Goal: Use online tool/utility: Utilize a website feature to perform a specific function

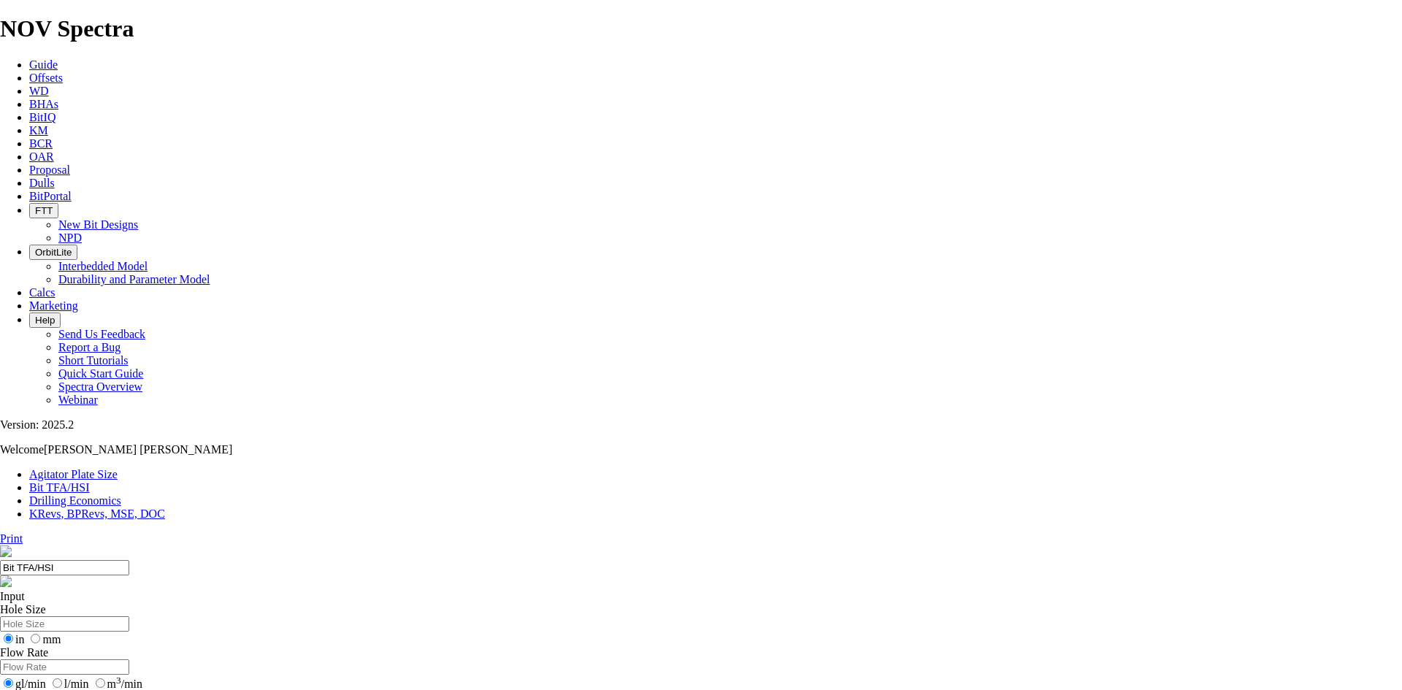
click at [129, 616] on input "Hole Size" at bounding box center [64, 623] width 129 height 15
type input "16"
click at [129, 659] on input "Flow Rate" at bounding box center [64, 666] width 129 height 15
type input "9.5"
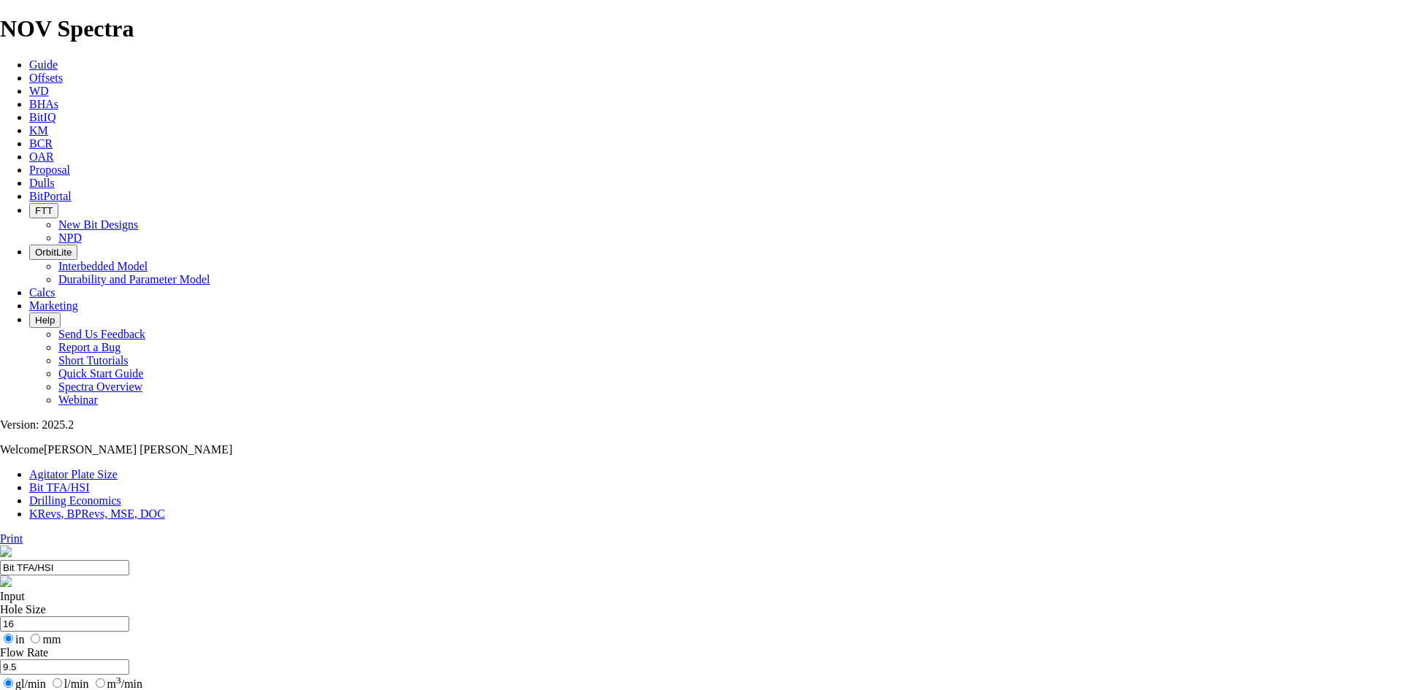
type input "1100"
drag, startPoint x: 562, startPoint y: 385, endPoint x: 535, endPoint y: 380, distance: 27.4
type input "5"
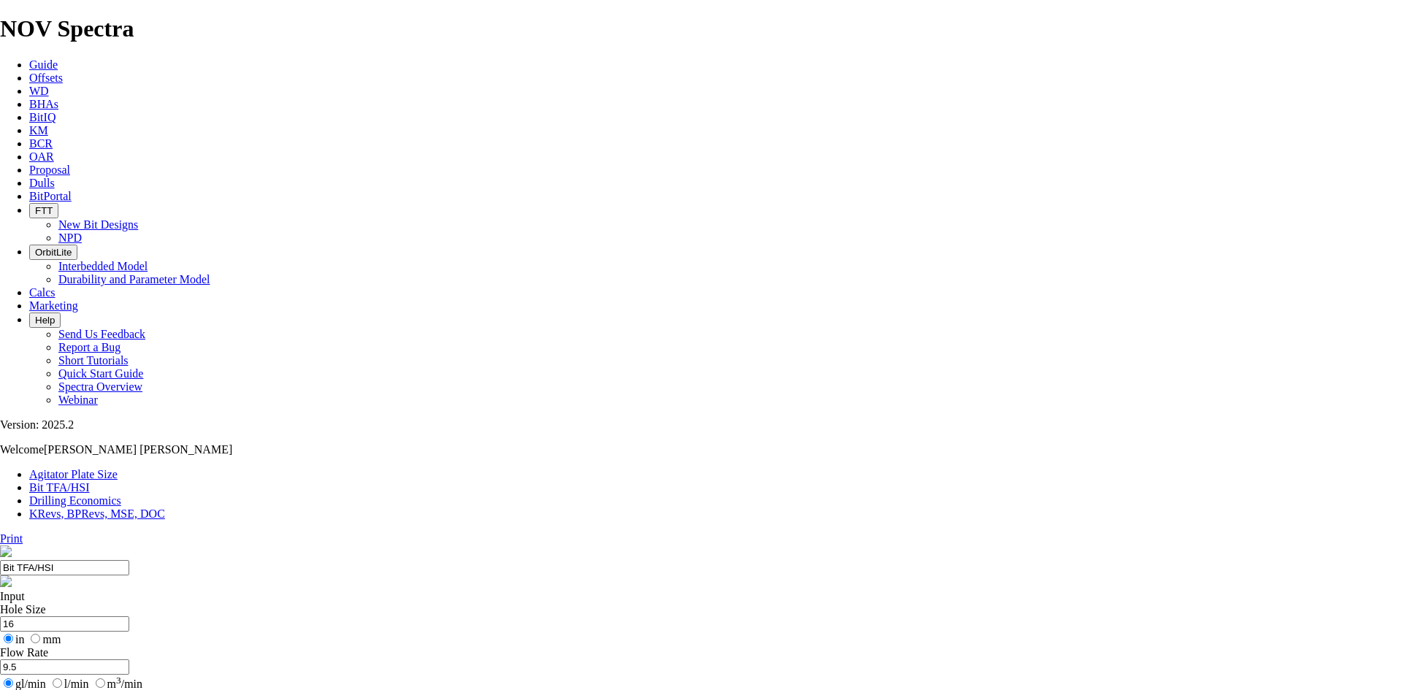
select select "number:15"
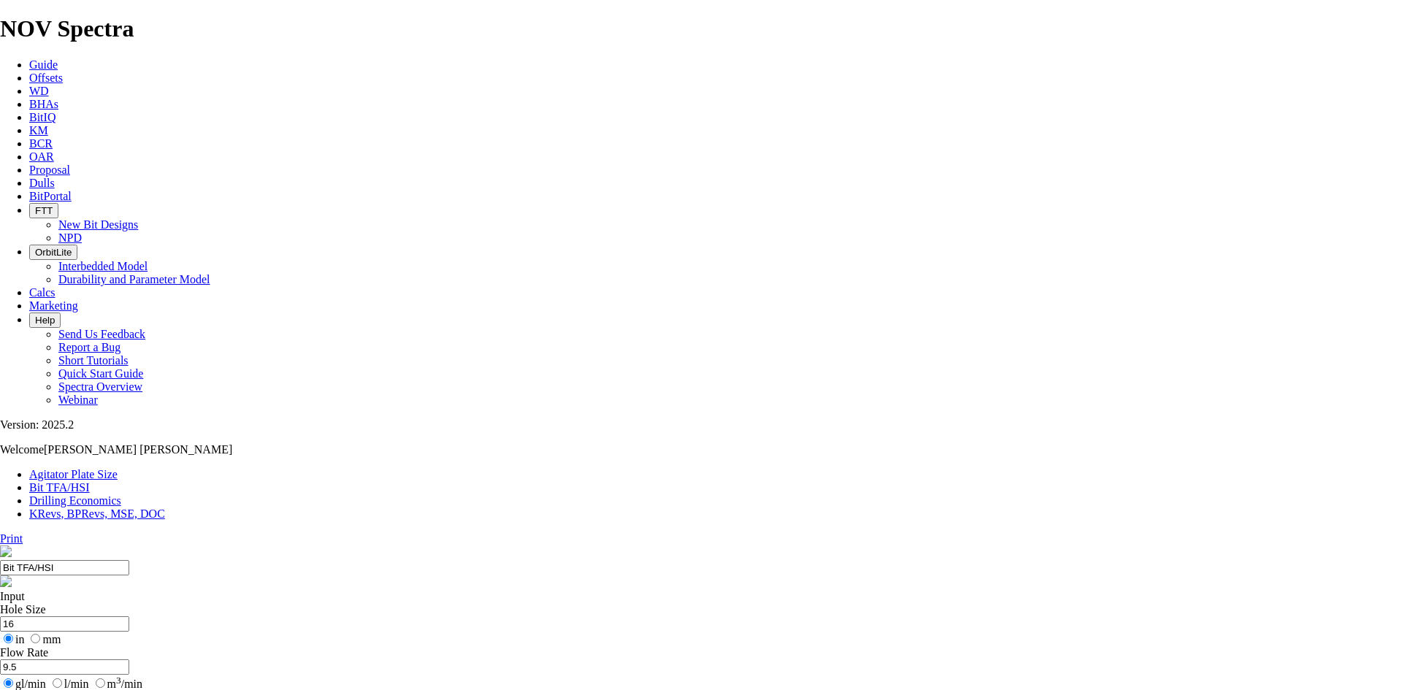
select select "number:15"
drag, startPoint x: 469, startPoint y: 220, endPoint x: 407, endPoint y: 275, distance: 82.2
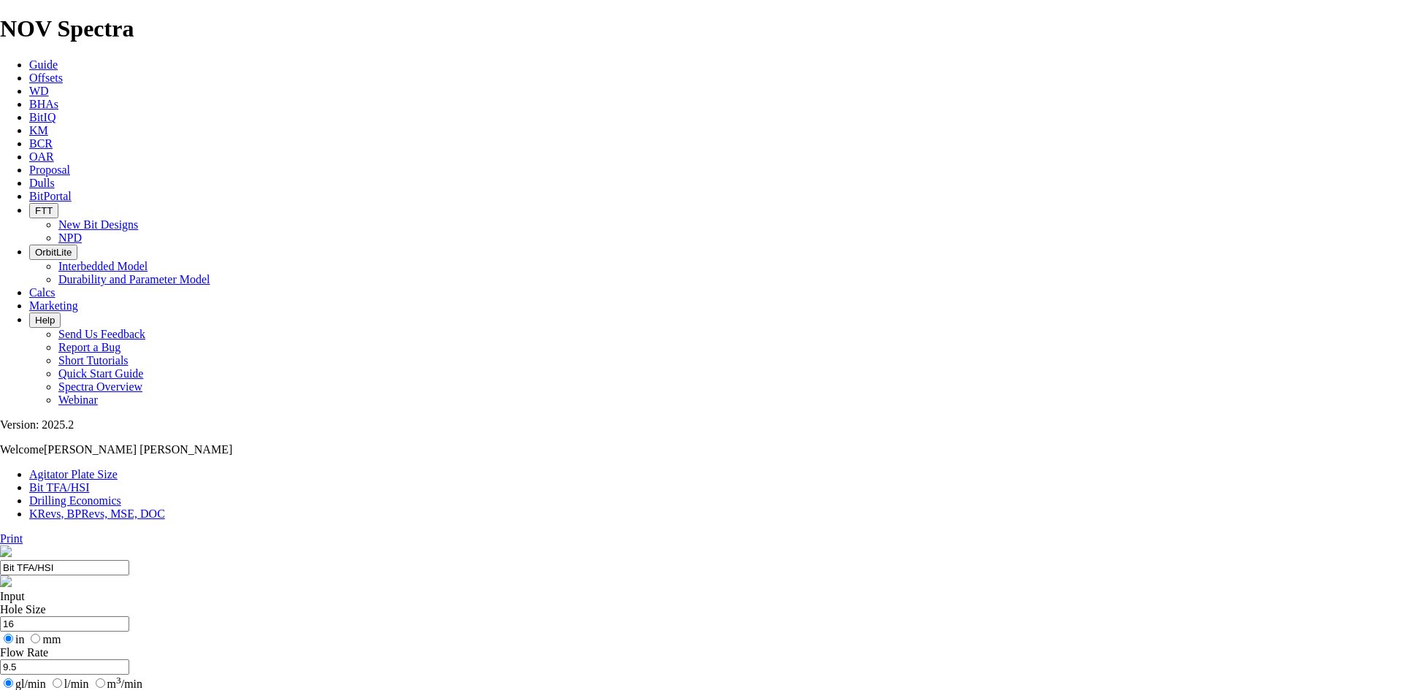
type input "12.25"
drag, startPoint x: 470, startPoint y: 274, endPoint x: 438, endPoint y: 275, distance: 32.2
click at [129, 659] on input "9.5" at bounding box center [64, 666] width 129 height 15
type input "9.6"
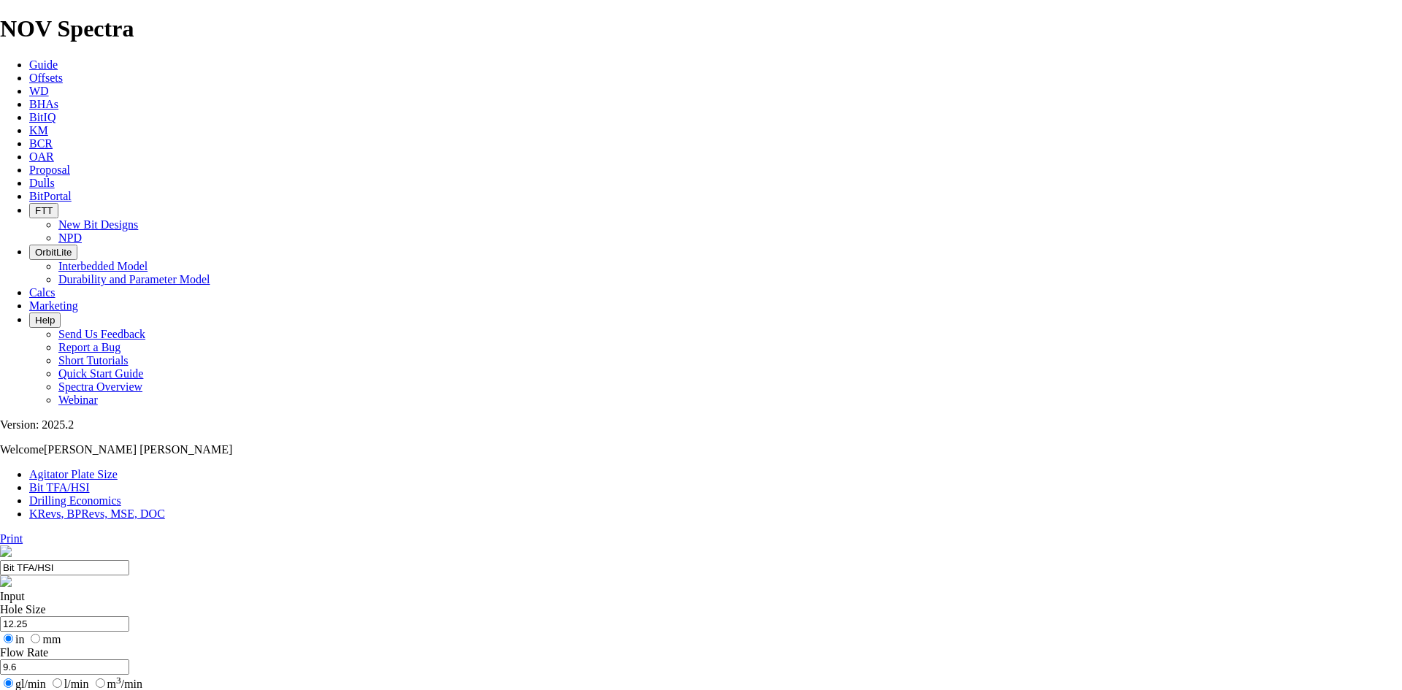
select select "number:16"
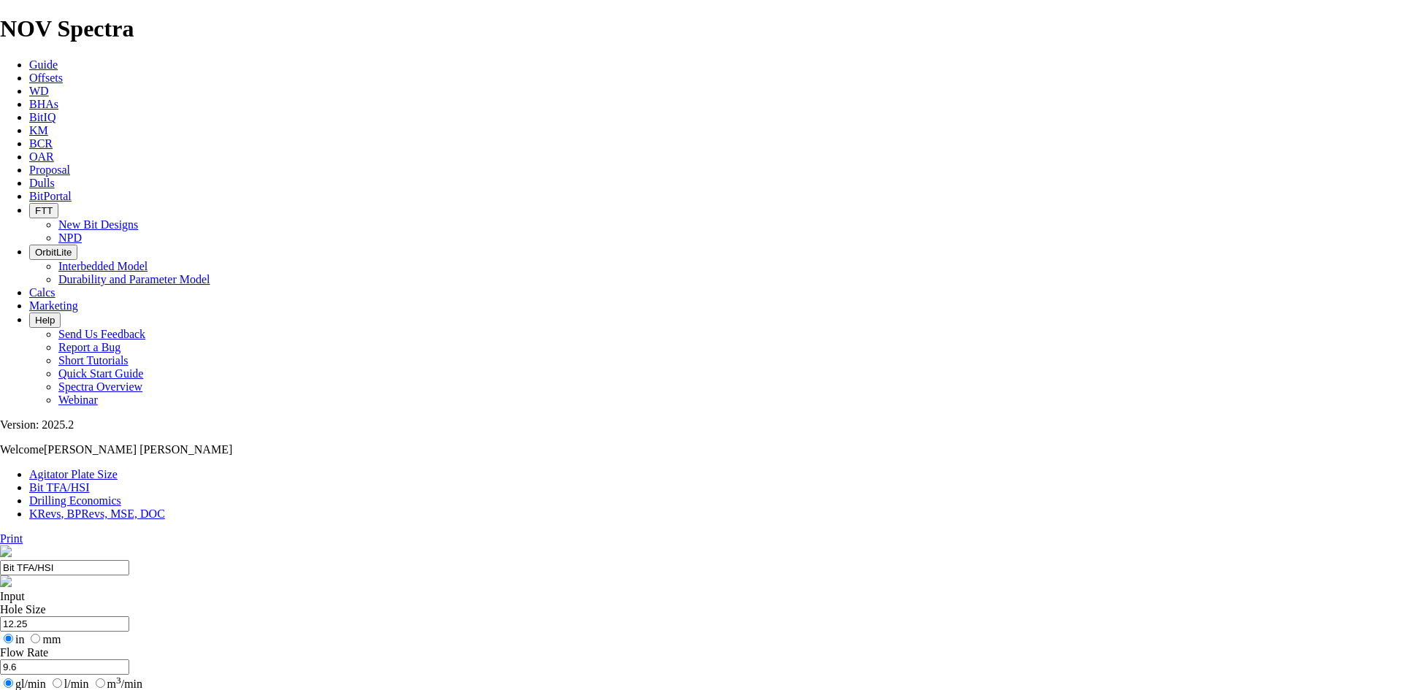
select select "number:16"
select select "number:15"
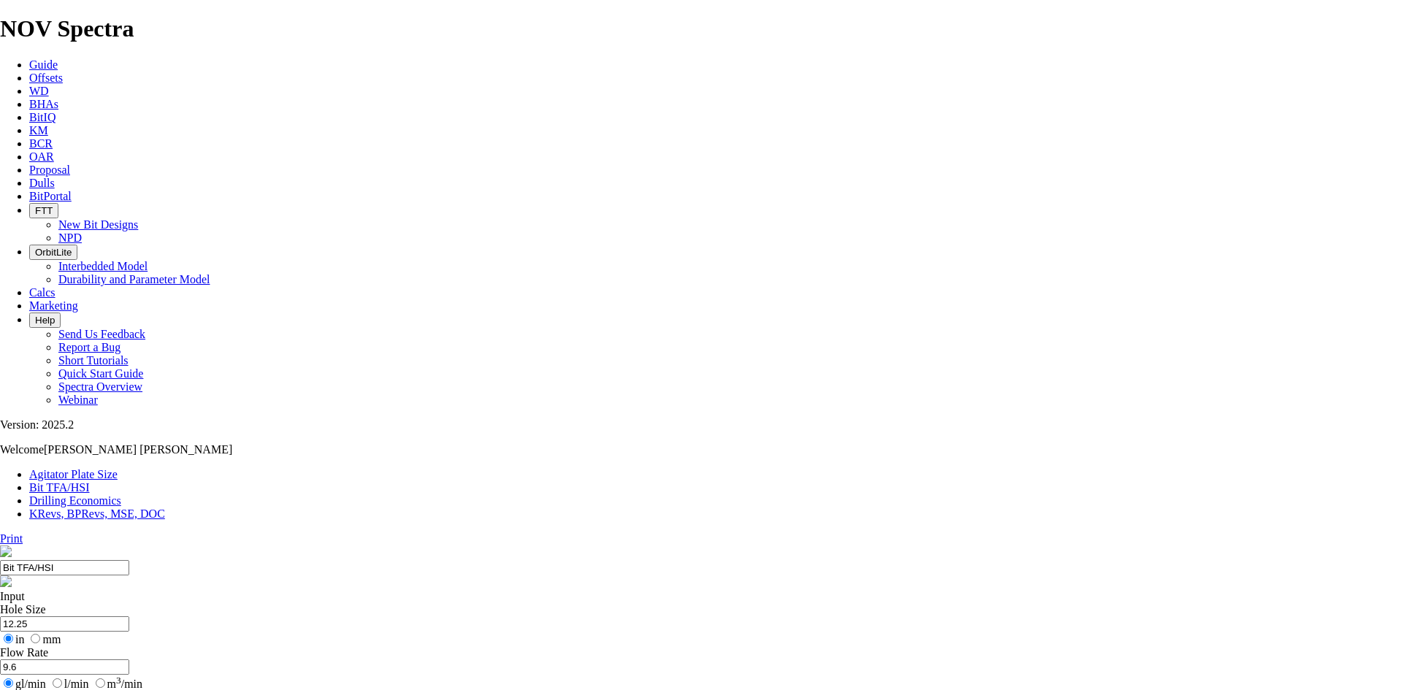
select select "number:15"
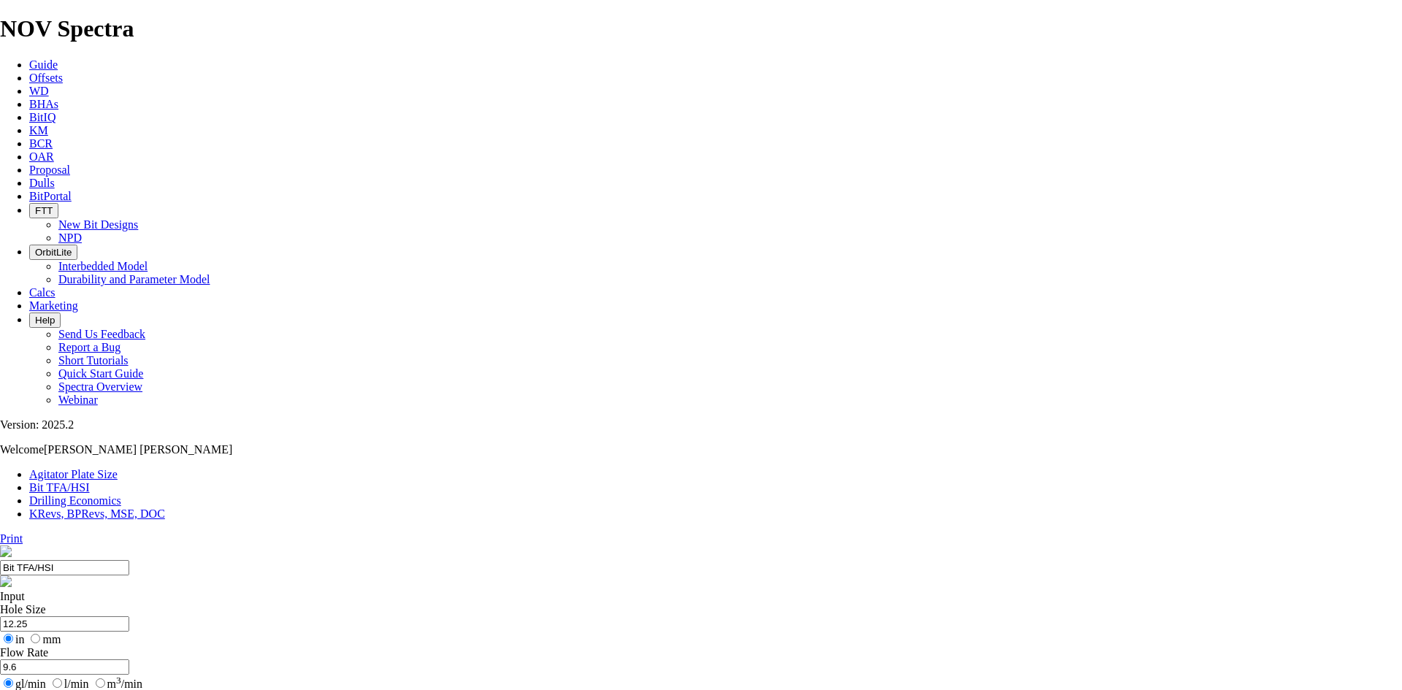
select select "number:15"
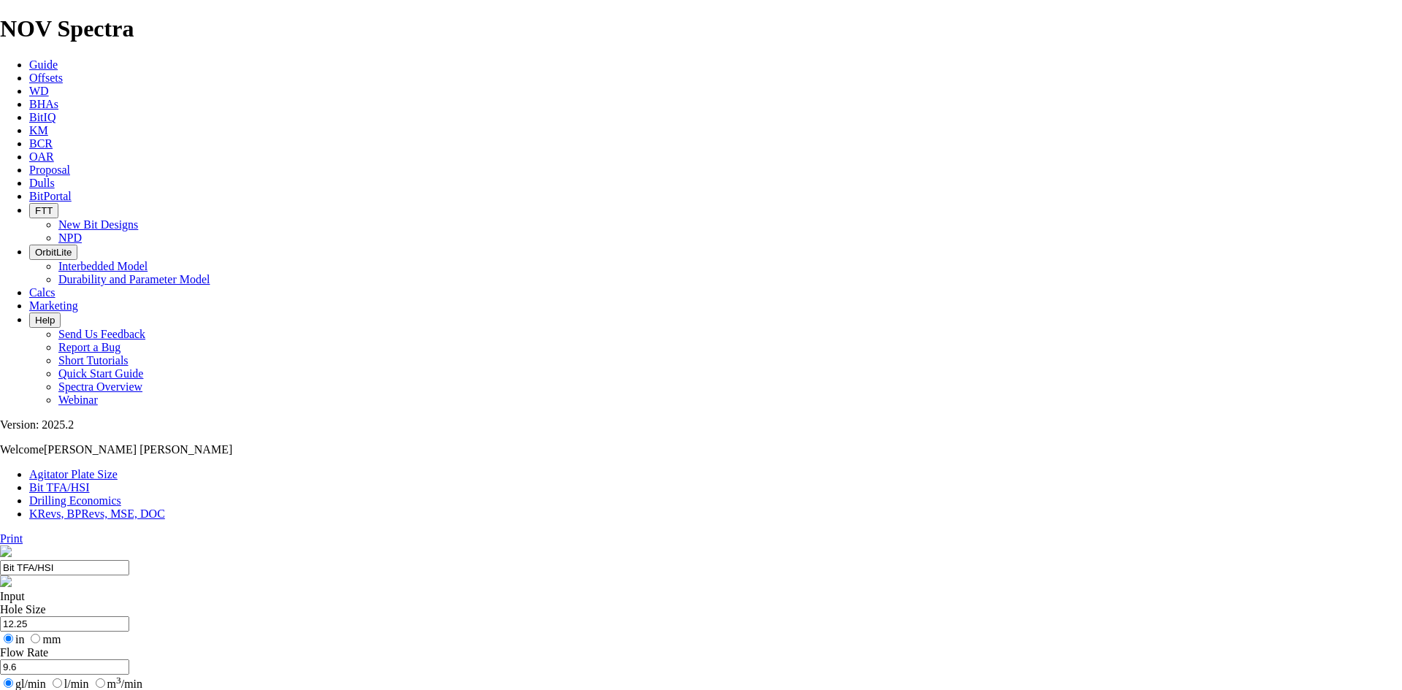
select select "number:16"
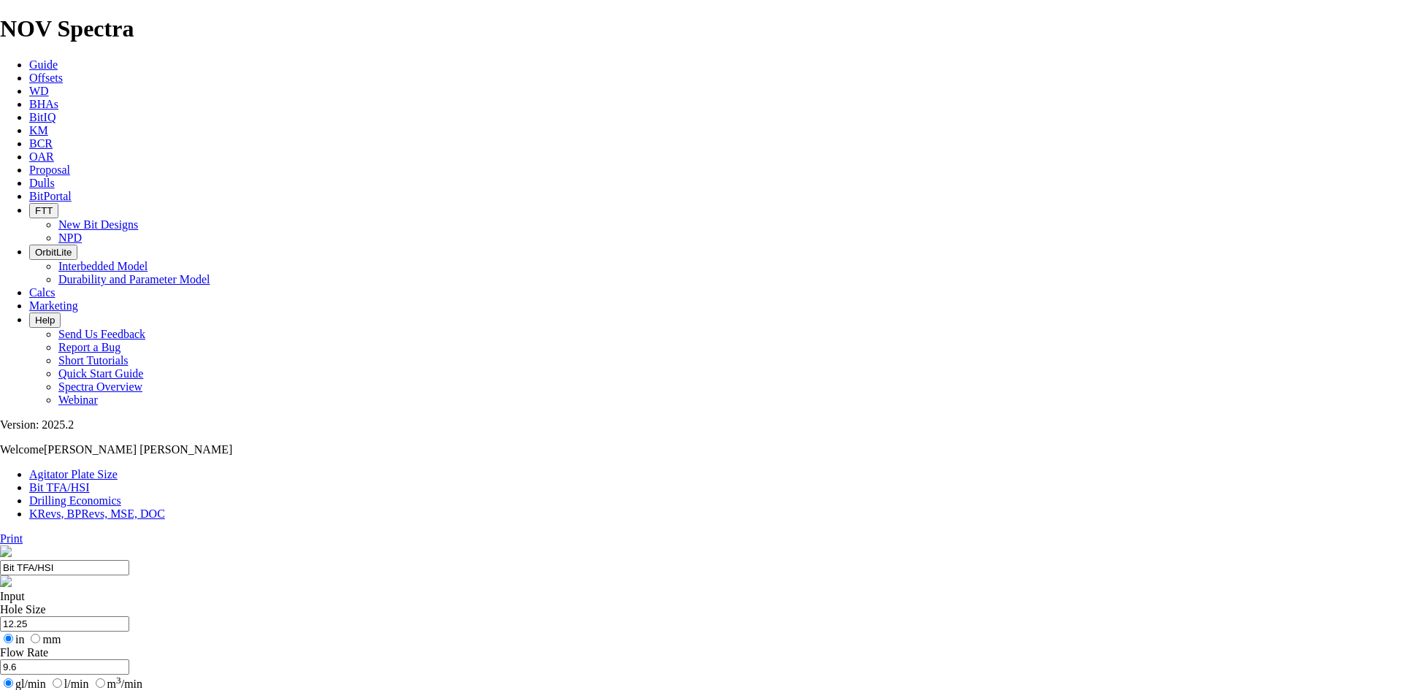
drag, startPoint x: 484, startPoint y: 226, endPoint x: 402, endPoint y: 226, distance: 82.5
type input "8.5"
click at [129, 659] on input "9.6" at bounding box center [64, 666] width 129 height 15
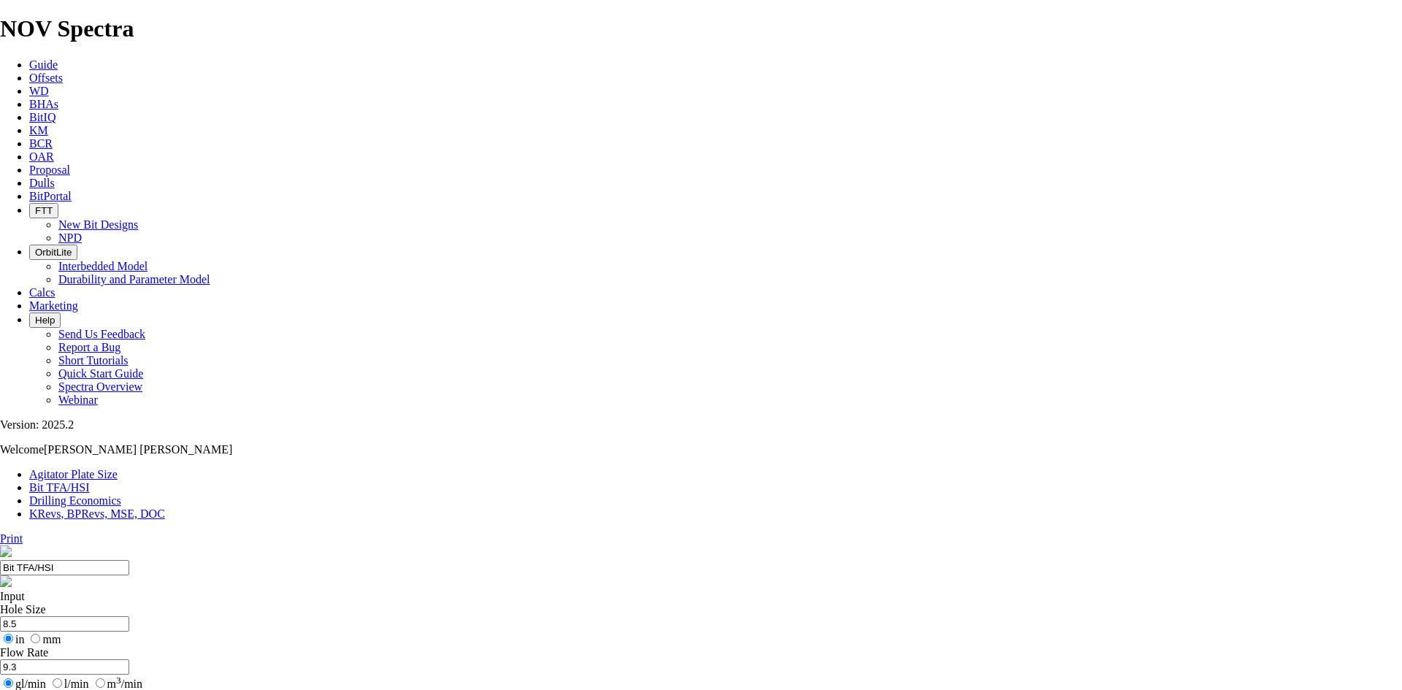
type input "9.3"
drag, startPoint x: 505, startPoint y: 333, endPoint x: 423, endPoint y: 327, distance: 81.3
type input "400"
type input "6"
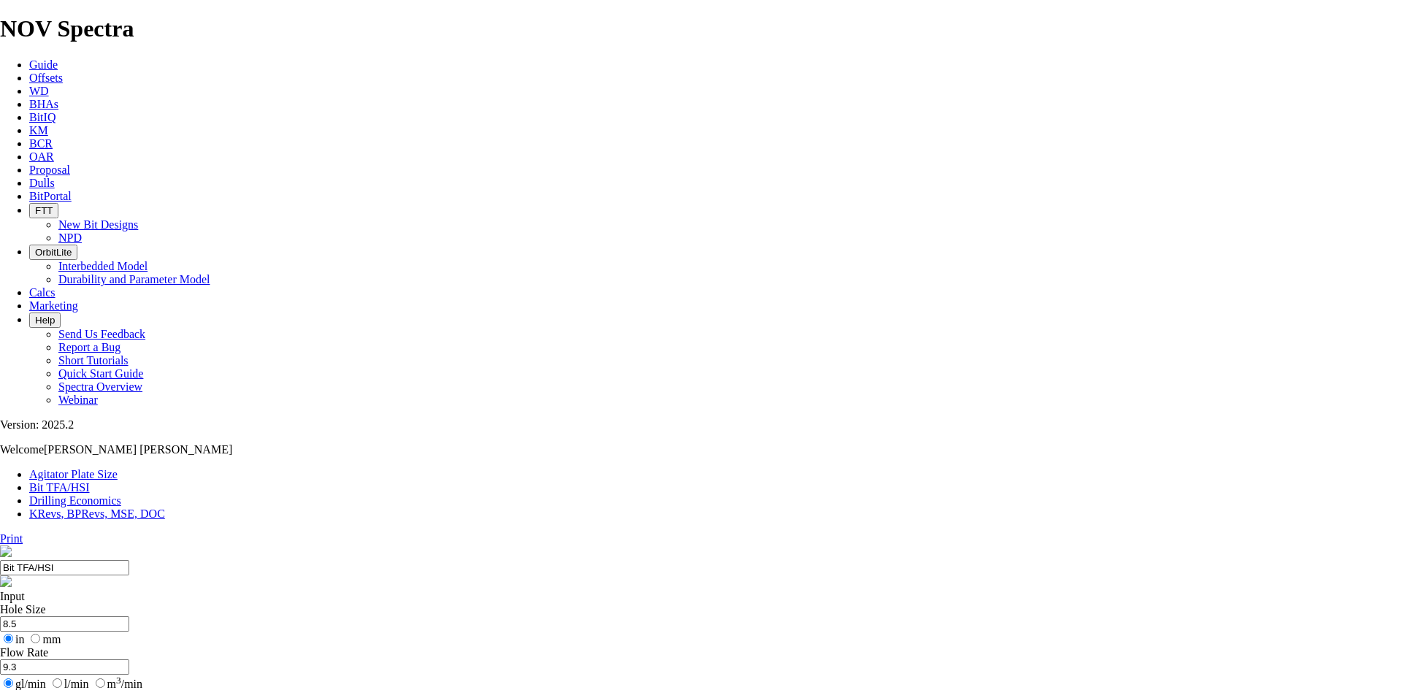
select select "number:0"
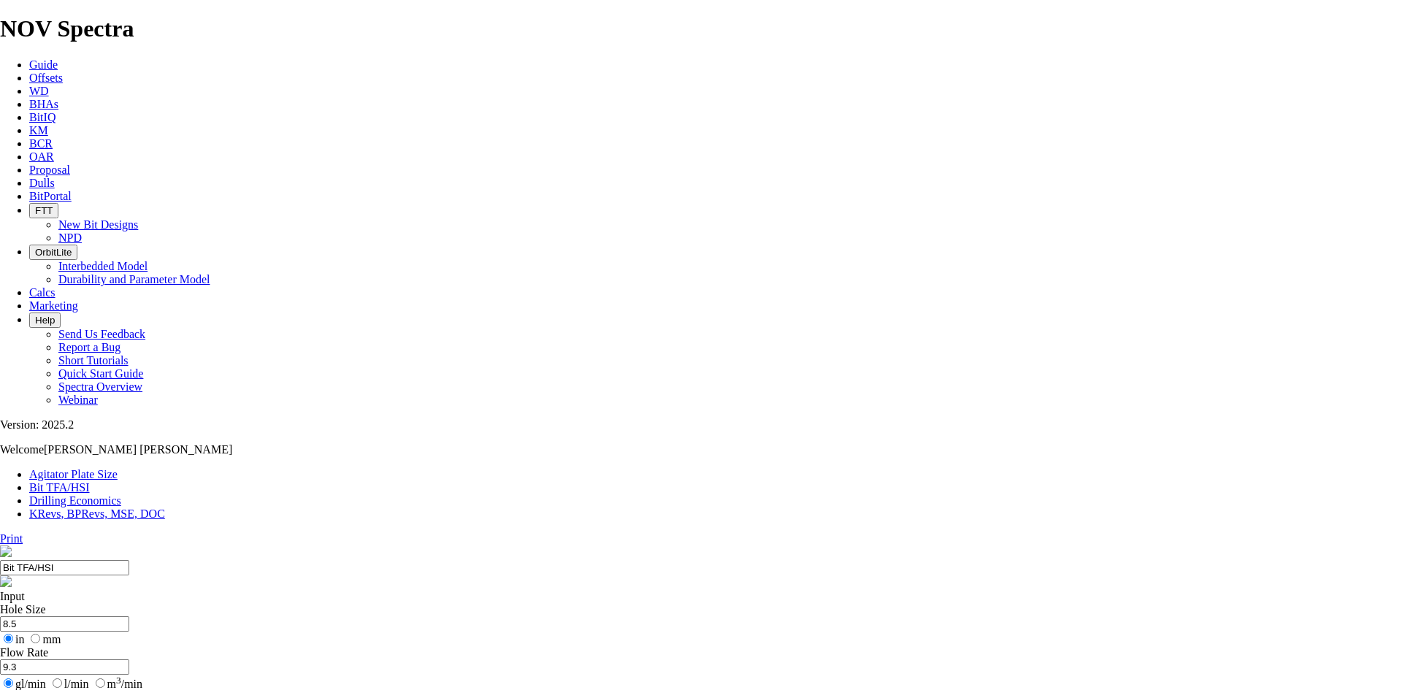
select select "number:0"
drag, startPoint x: 530, startPoint y: 385, endPoint x: 537, endPoint y: 386, distance: 7.3
type input "6"
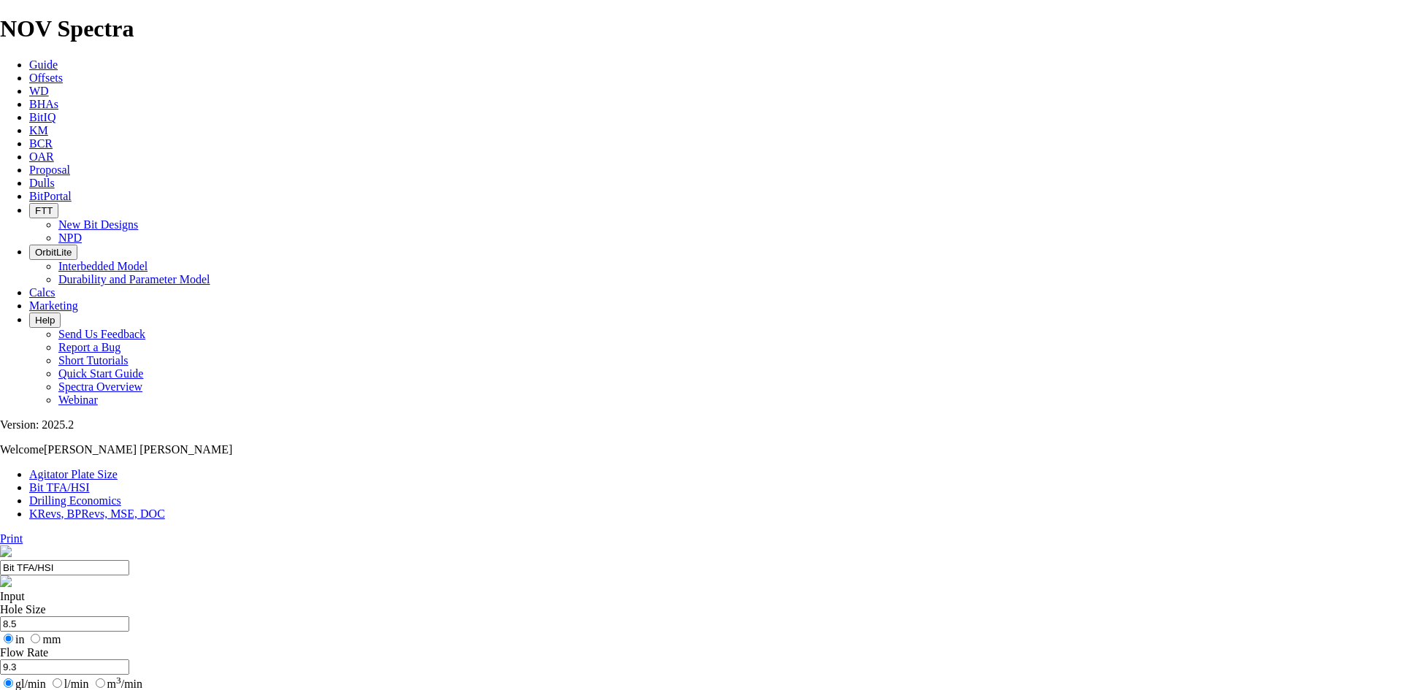
select select "number:13"
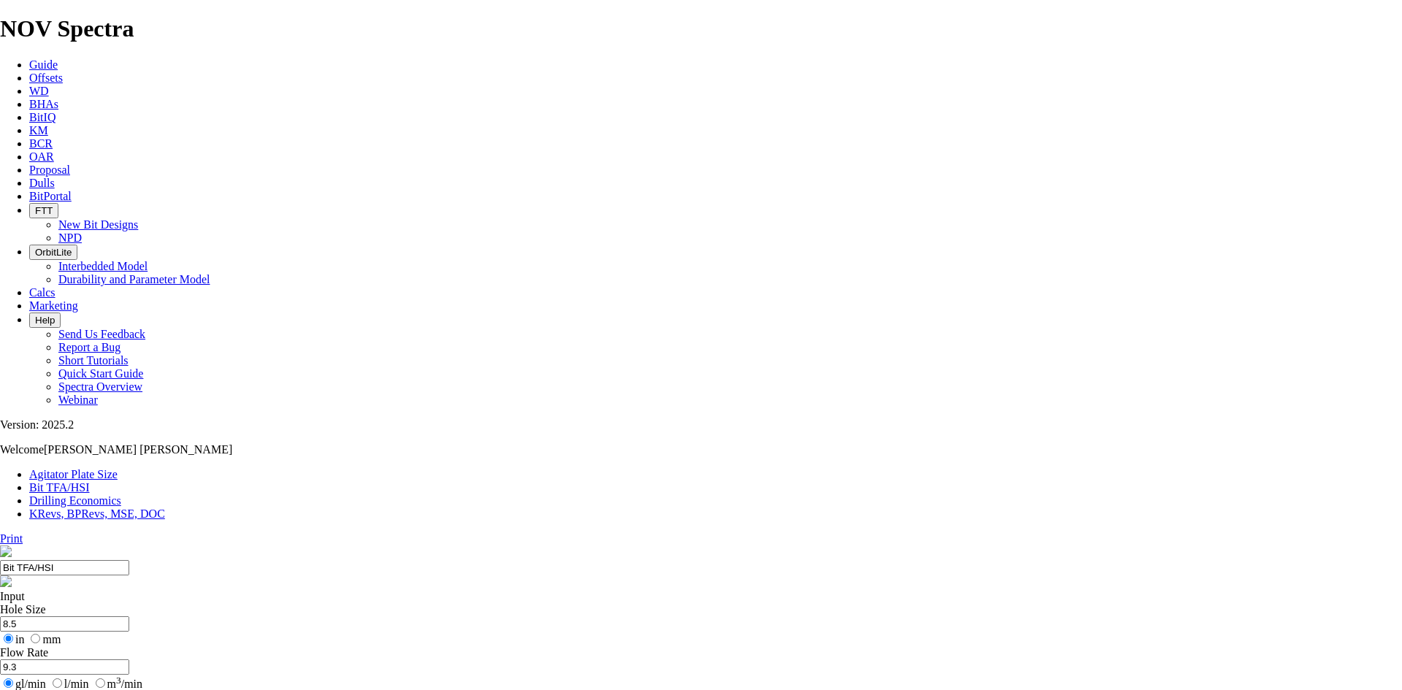
select select "number:13"
select select "number:12"
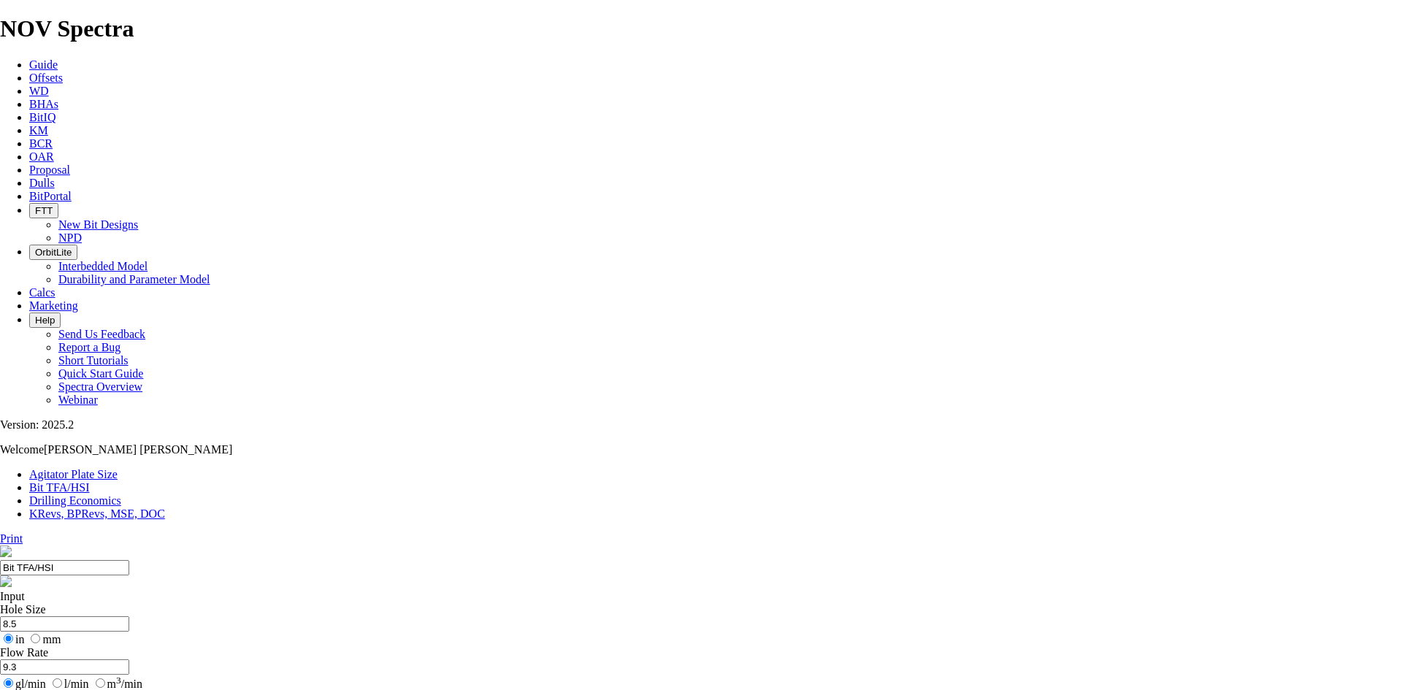
select select "number:12"
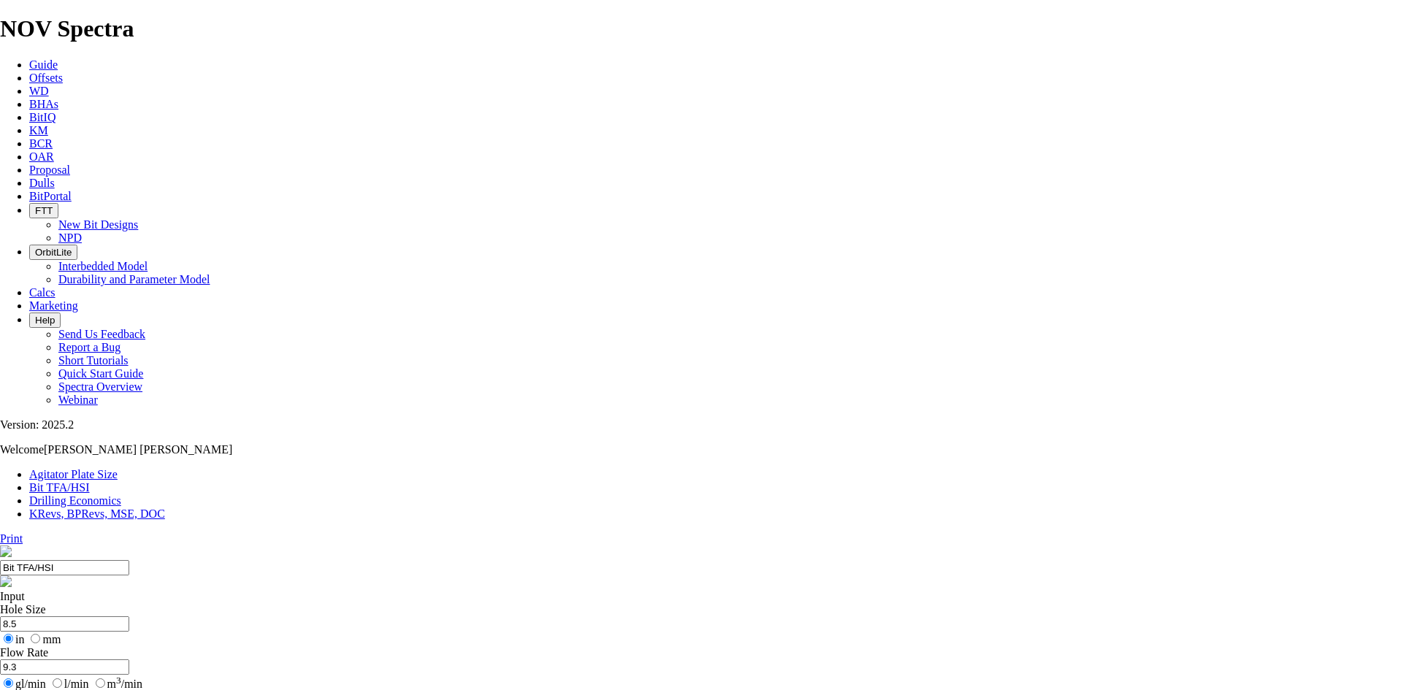
select select "number:12"
drag, startPoint x: 507, startPoint y: 207, endPoint x: 483, endPoint y: 220, distance: 26.8
click at [505, 603] on div "Hole Size 8.5 in mm" at bounding box center [701, 624] width 1402 height 43
drag, startPoint x: 483, startPoint y: 221, endPoint x: 428, endPoint y: 210, distance: 56.0
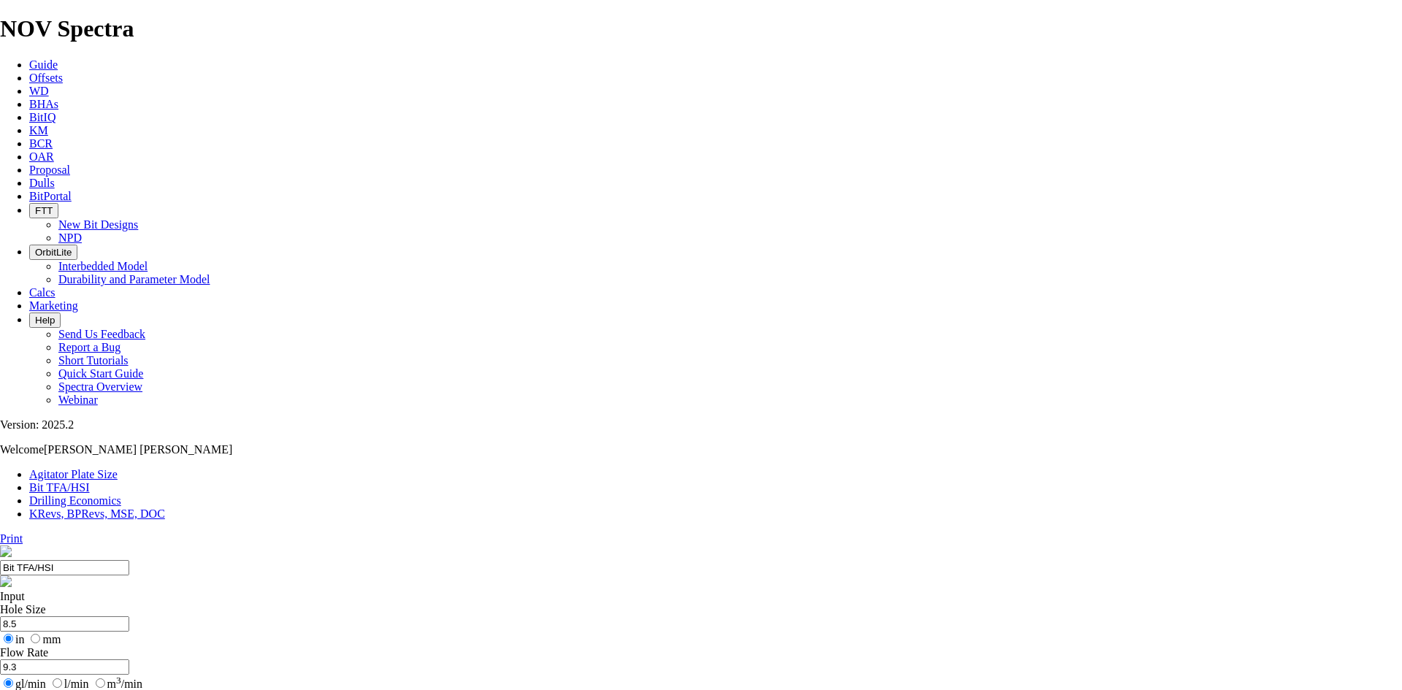
type input "16"
click at [129, 659] on input "9.3" at bounding box center [64, 666] width 129 height 15
type input "9.5"
type input "5"
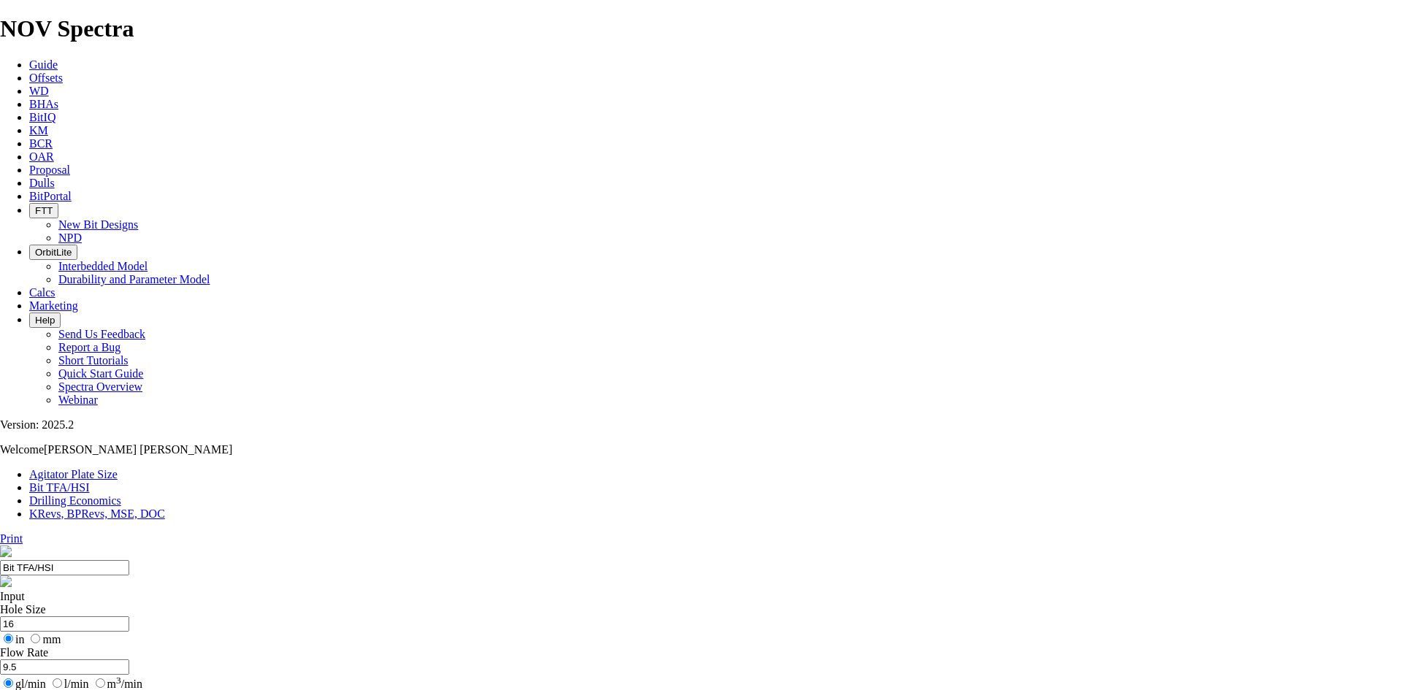
select select "number:0"
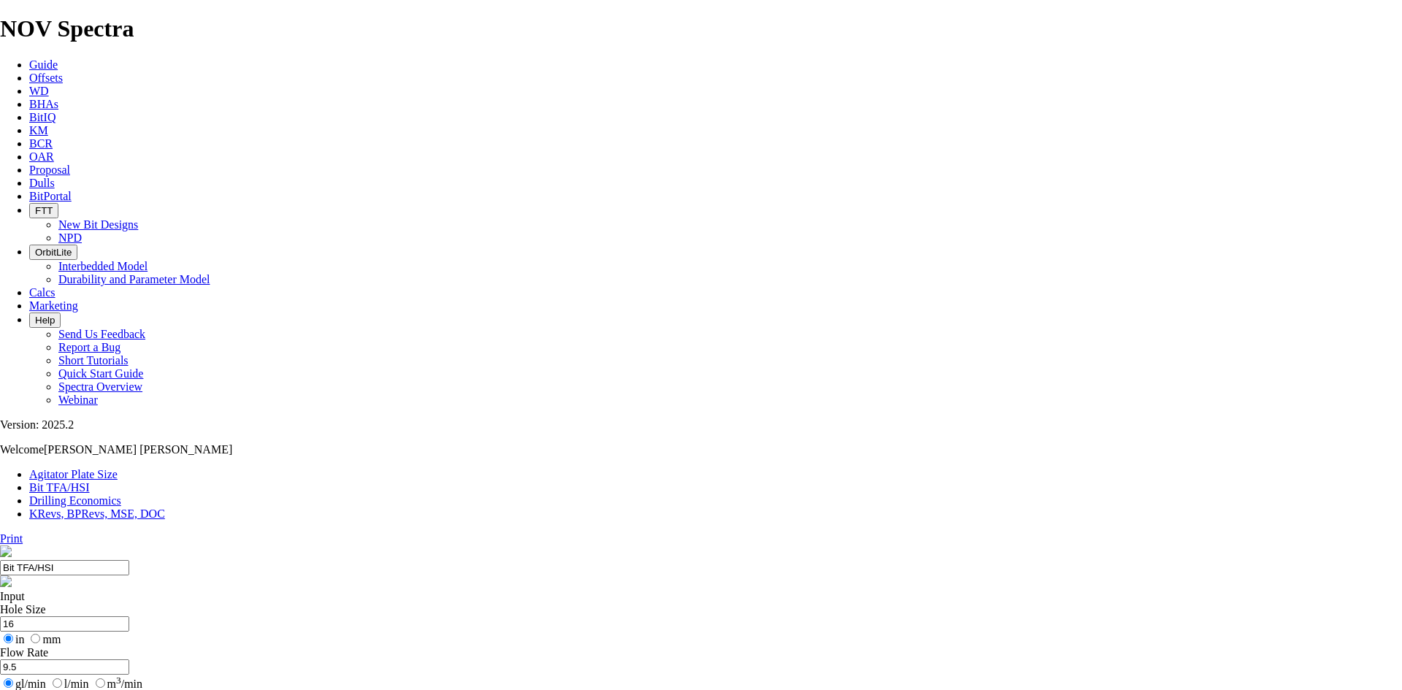
drag, startPoint x: 545, startPoint y: 385, endPoint x: 480, endPoint y: 401, distance: 66.9
type input "3"
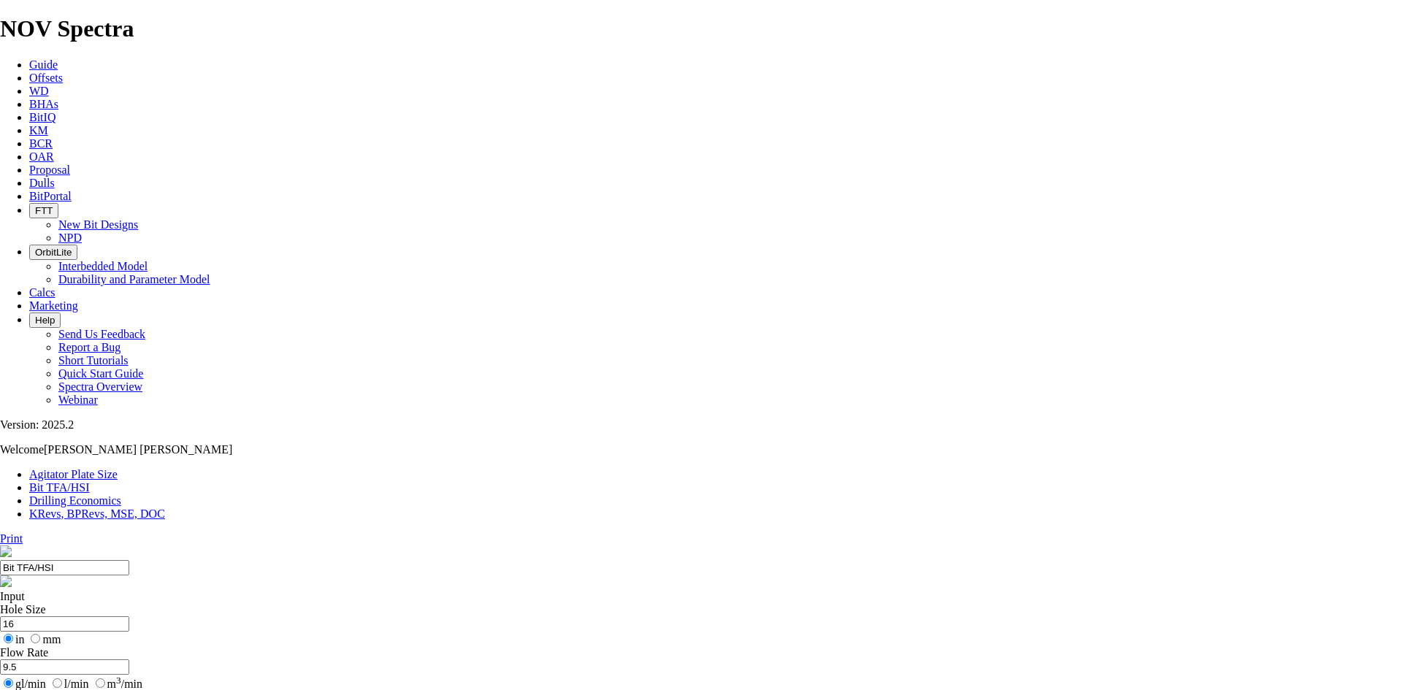
select select "number:14"
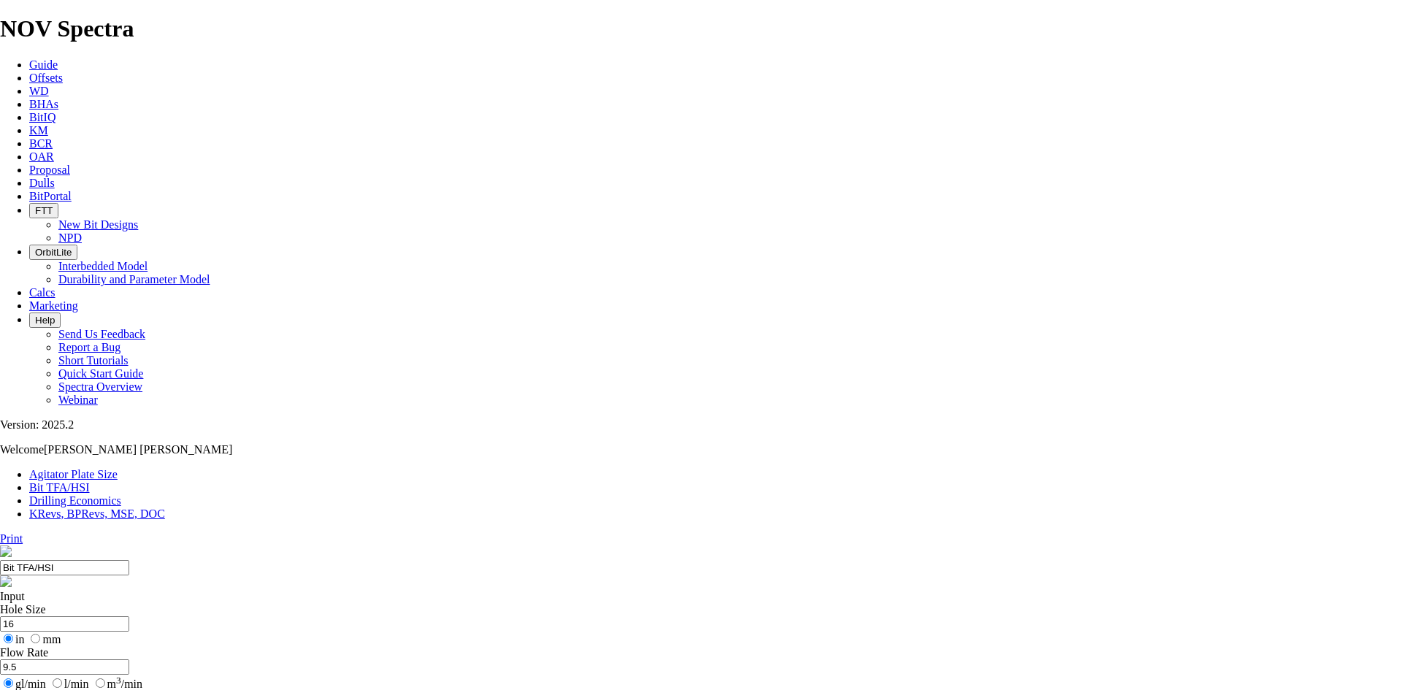
select select "number:16"
select select "number:13"
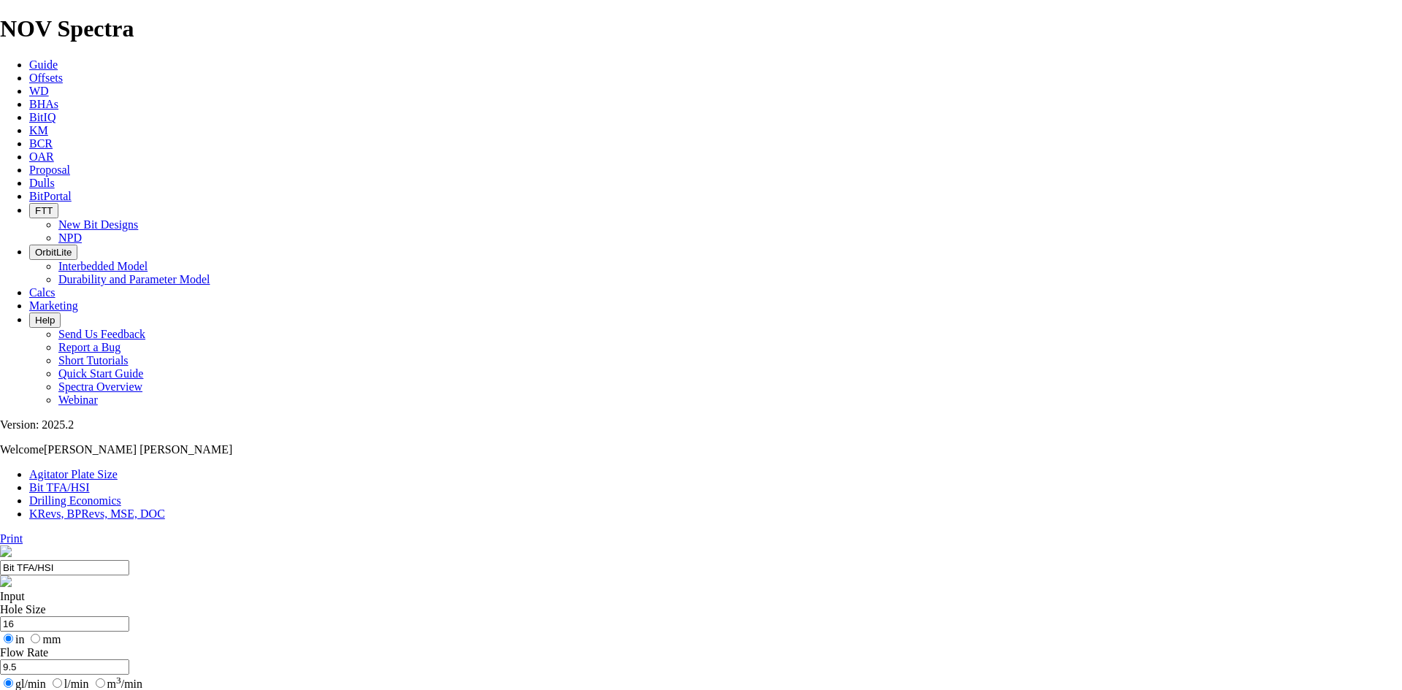
select select "number:13"
